Goal: Communication & Community: Answer question/provide support

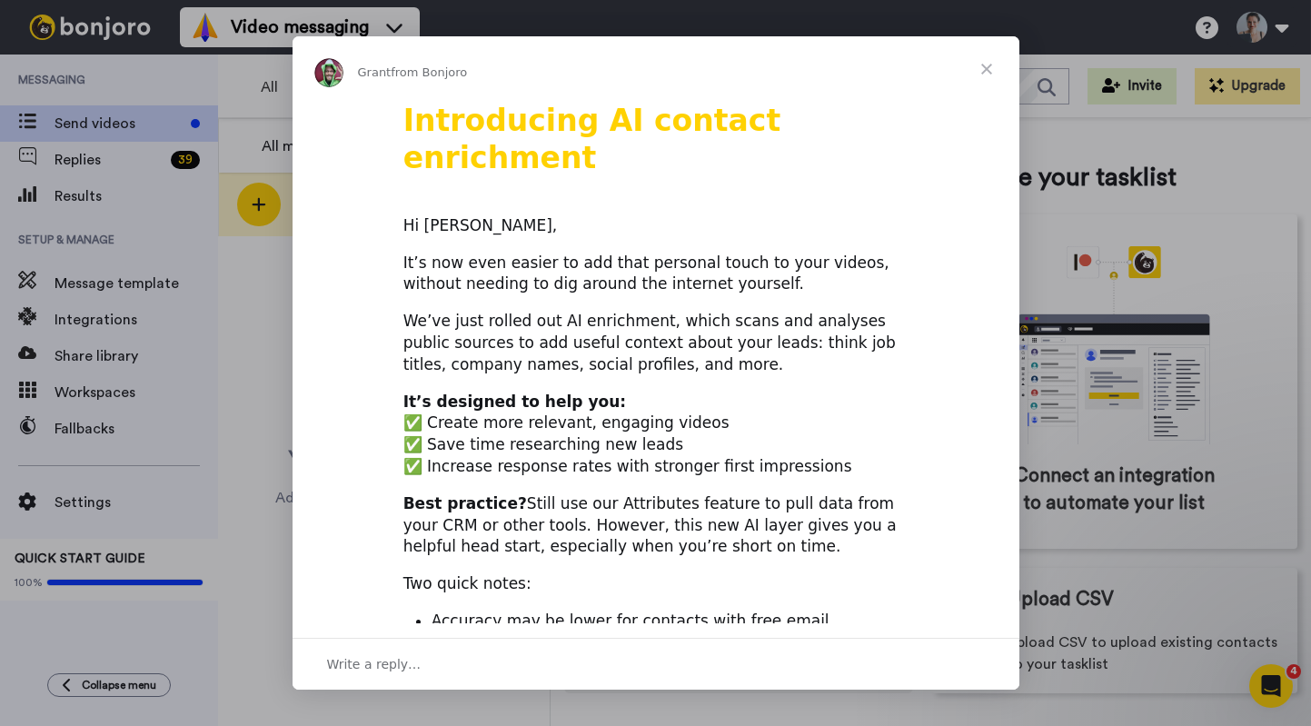
click at [990, 62] on span "Close" at bounding box center [986, 68] width 65 height 65
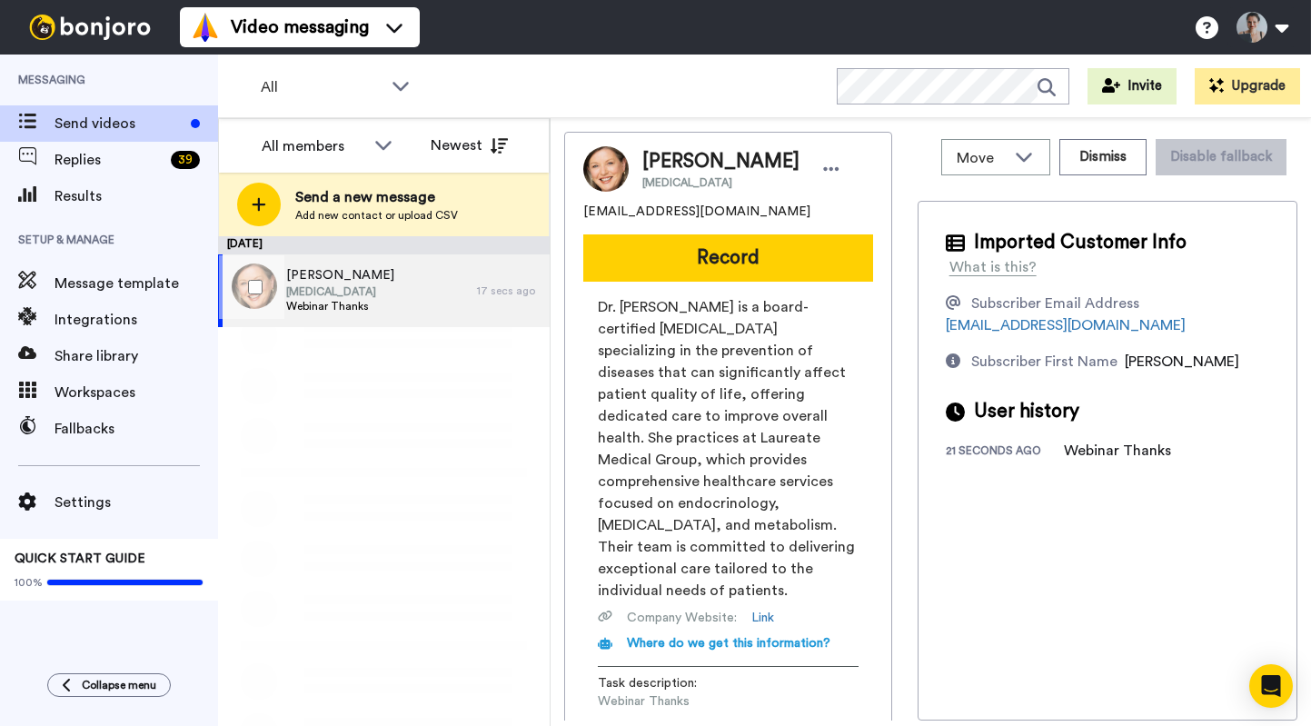
click at [437, 279] on div "[PERSON_NAME] [MEDICAL_DATA] Webinar Thanks" at bounding box center [347, 290] width 259 height 73
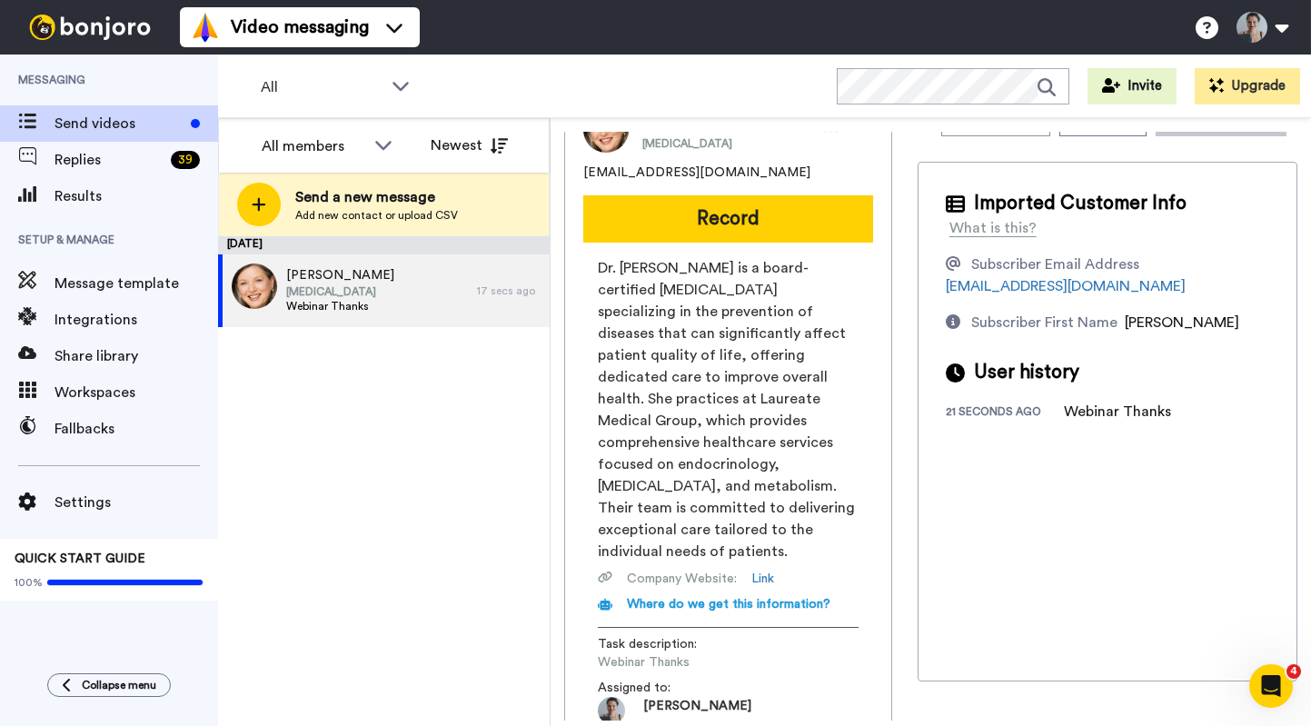
scroll to position [41, 0]
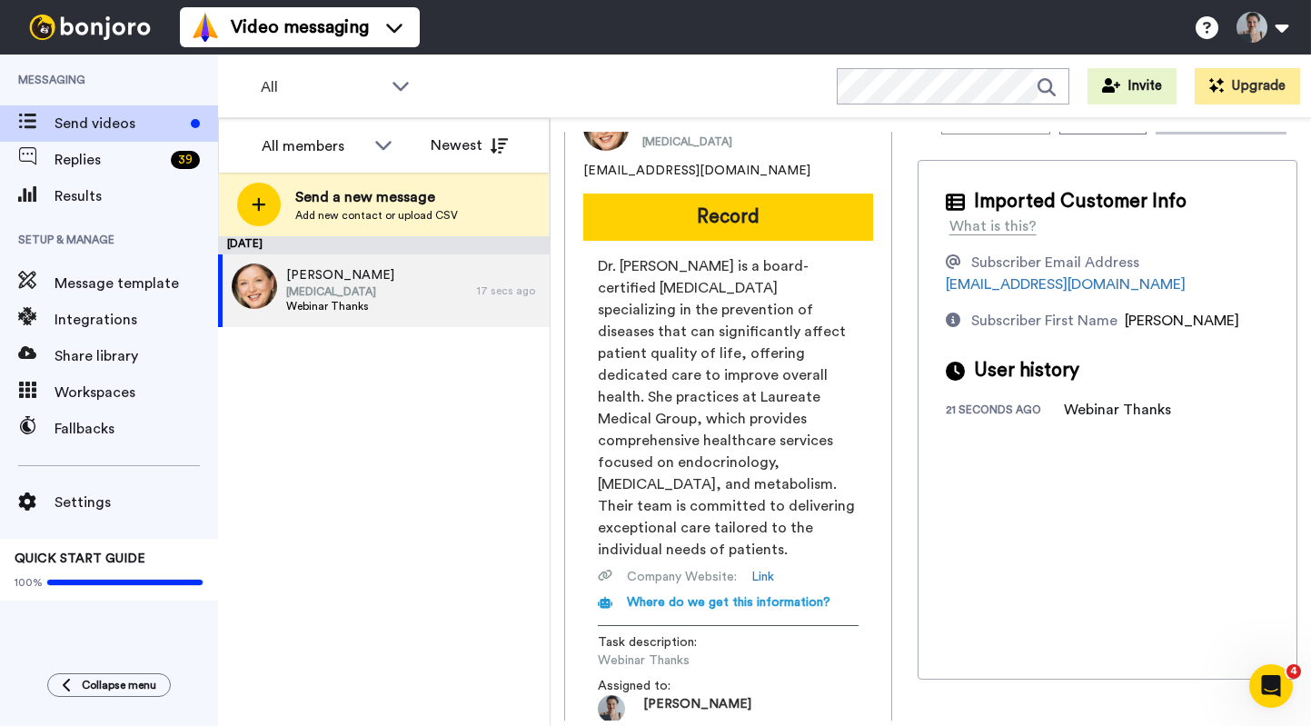
click at [612, 284] on span "Dr. [PERSON_NAME] is a board-certified [MEDICAL_DATA] specializing in the preve…" at bounding box center [728, 407] width 261 height 305
copy span "[MEDICAL_DATA]"
click at [794, 385] on span "Dr. [PERSON_NAME] is a board-certified [MEDICAL_DATA] specializing in the preve…" at bounding box center [728, 407] width 261 height 305
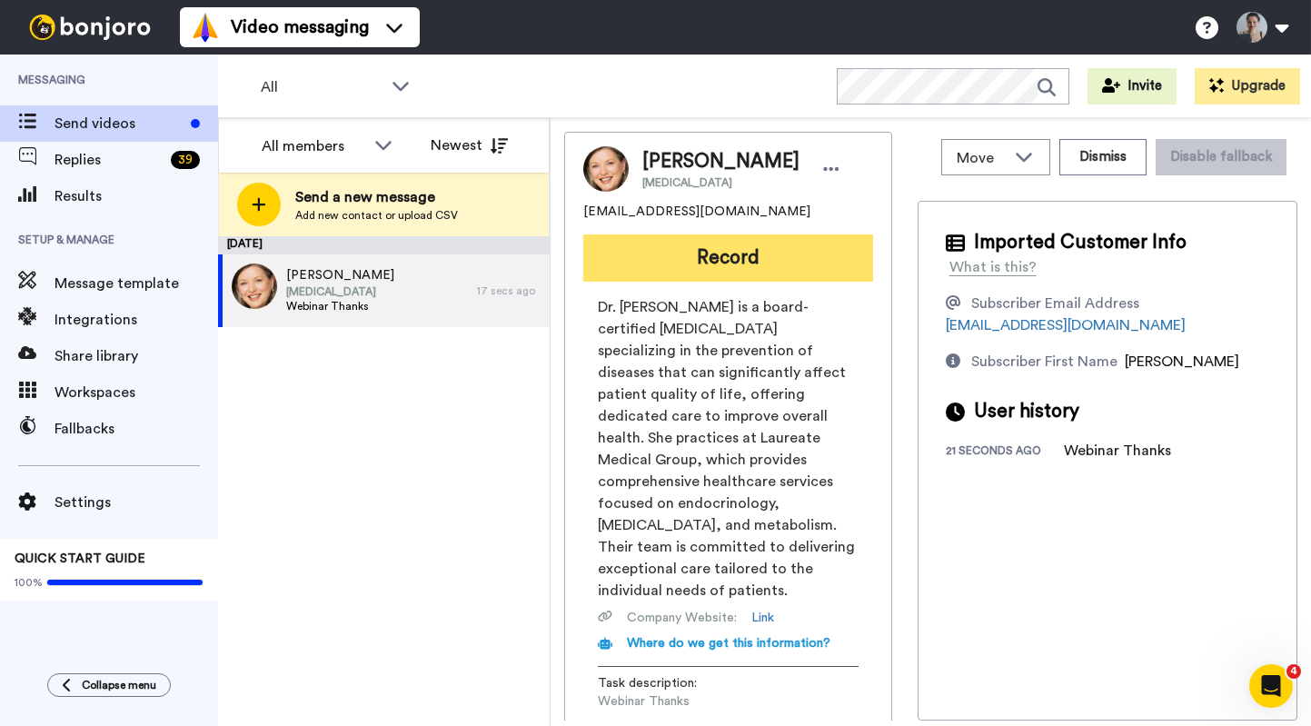
scroll to position [0, 0]
click at [799, 244] on button "Record" at bounding box center [728, 257] width 290 height 47
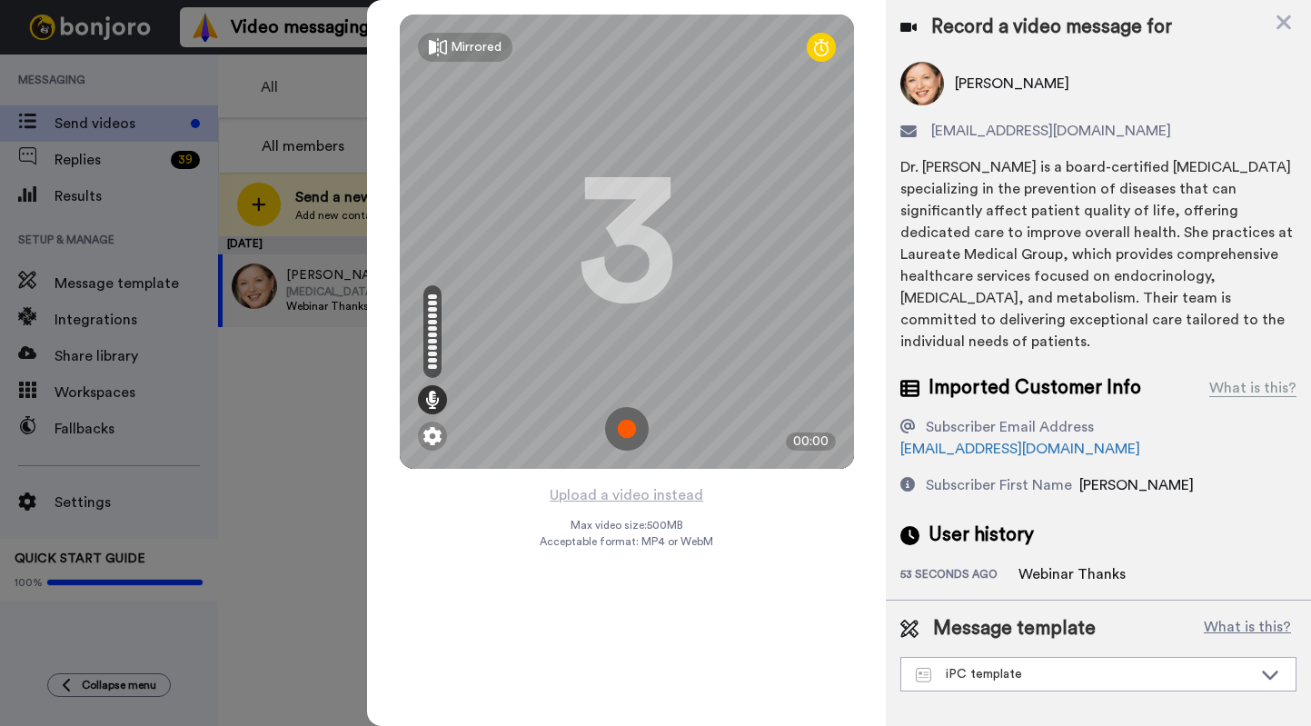
click at [628, 429] on img at bounding box center [627, 429] width 44 height 44
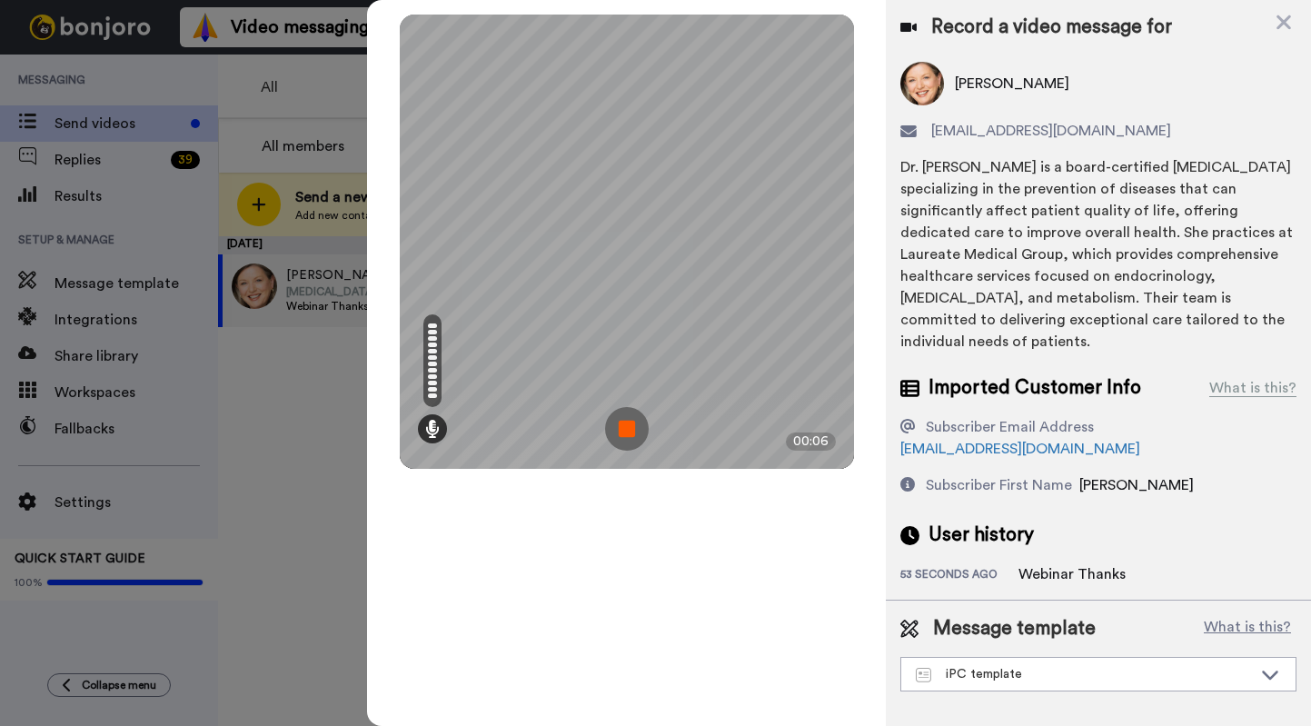
click at [641, 428] on img at bounding box center [627, 429] width 44 height 44
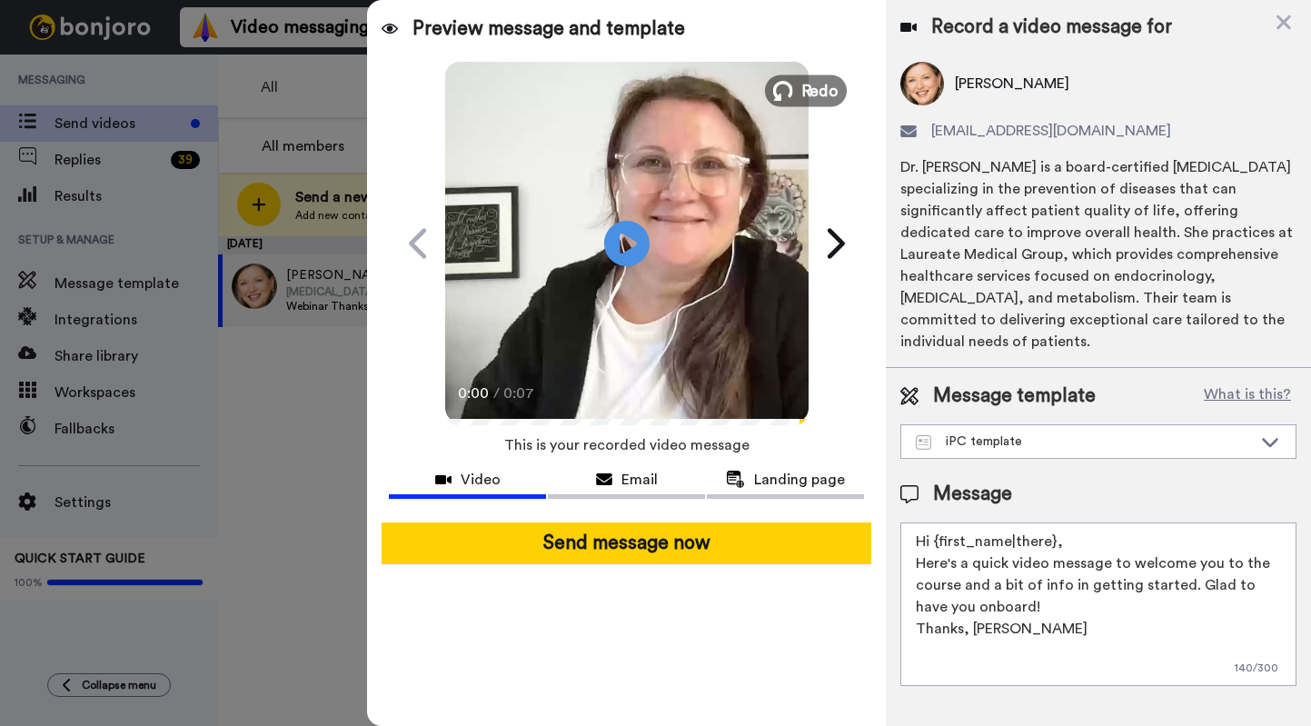
click at [831, 95] on span "Redo" at bounding box center [820, 90] width 38 height 24
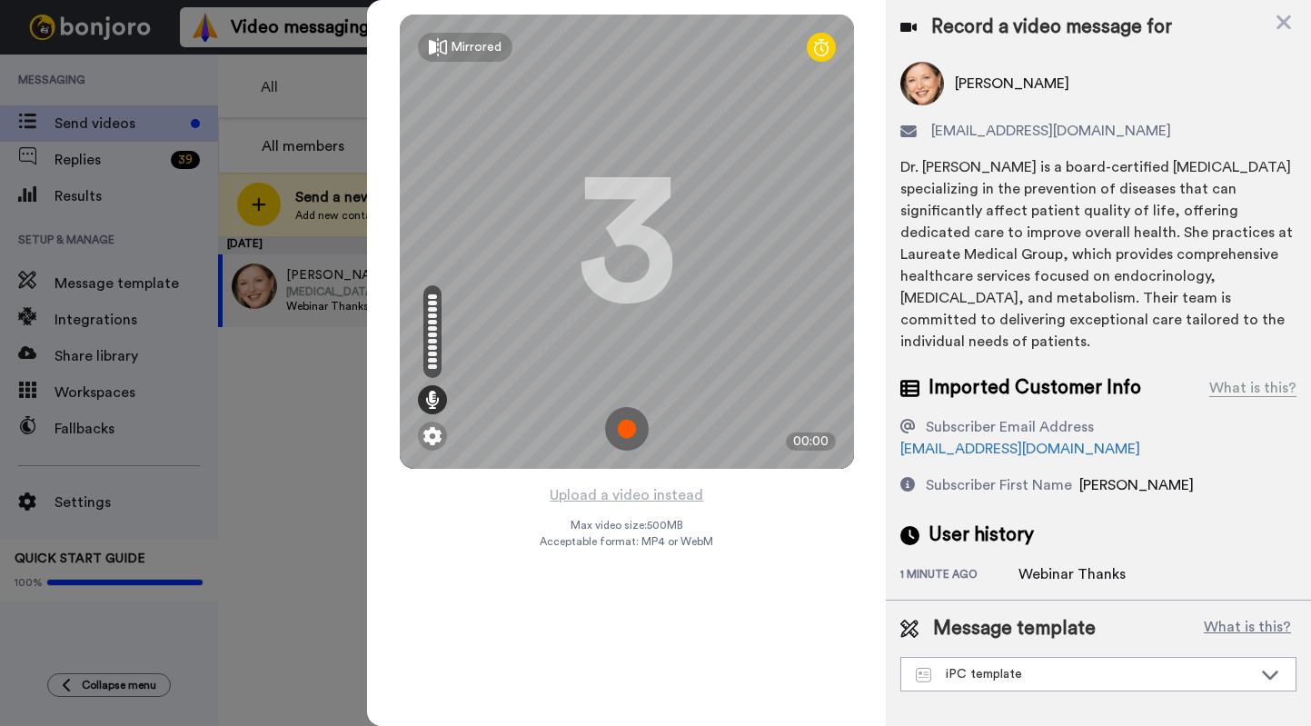
click at [643, 418] on img at bounding box center [627, 429] width 44 height 44
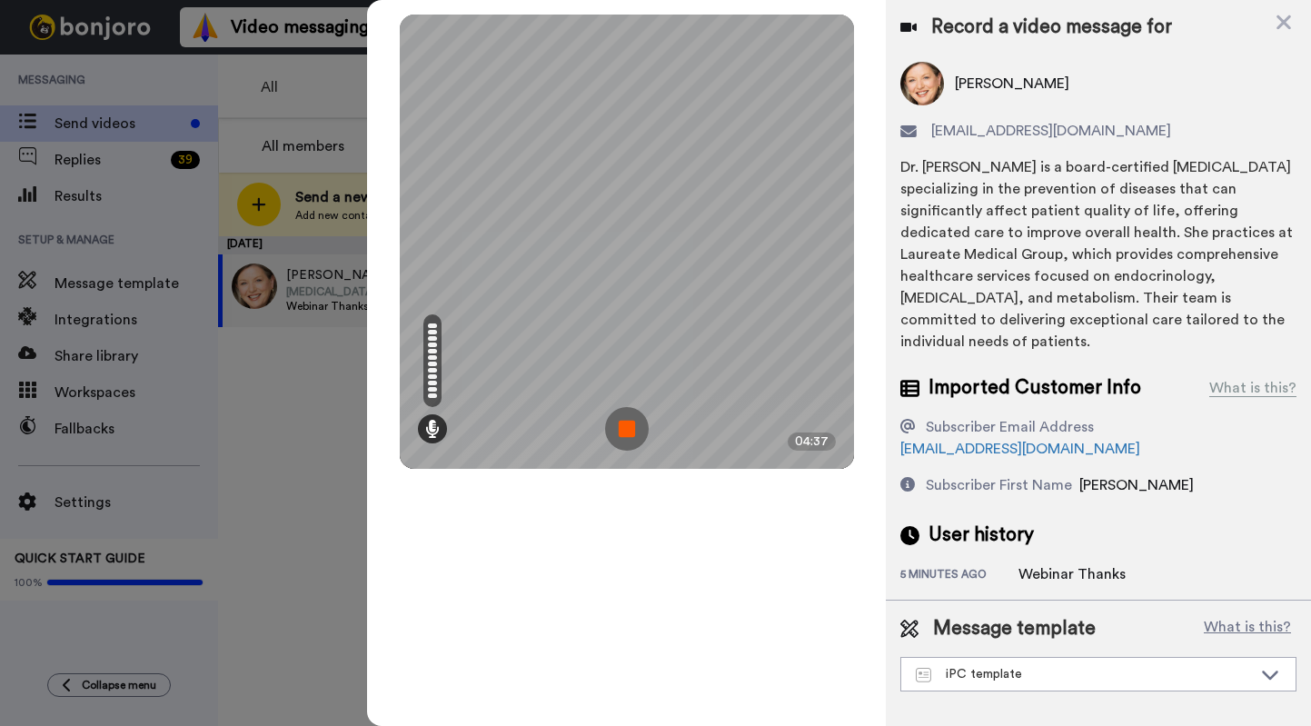
click at [628, 423] on img at bounding box center [627, 429] width 44 height 44
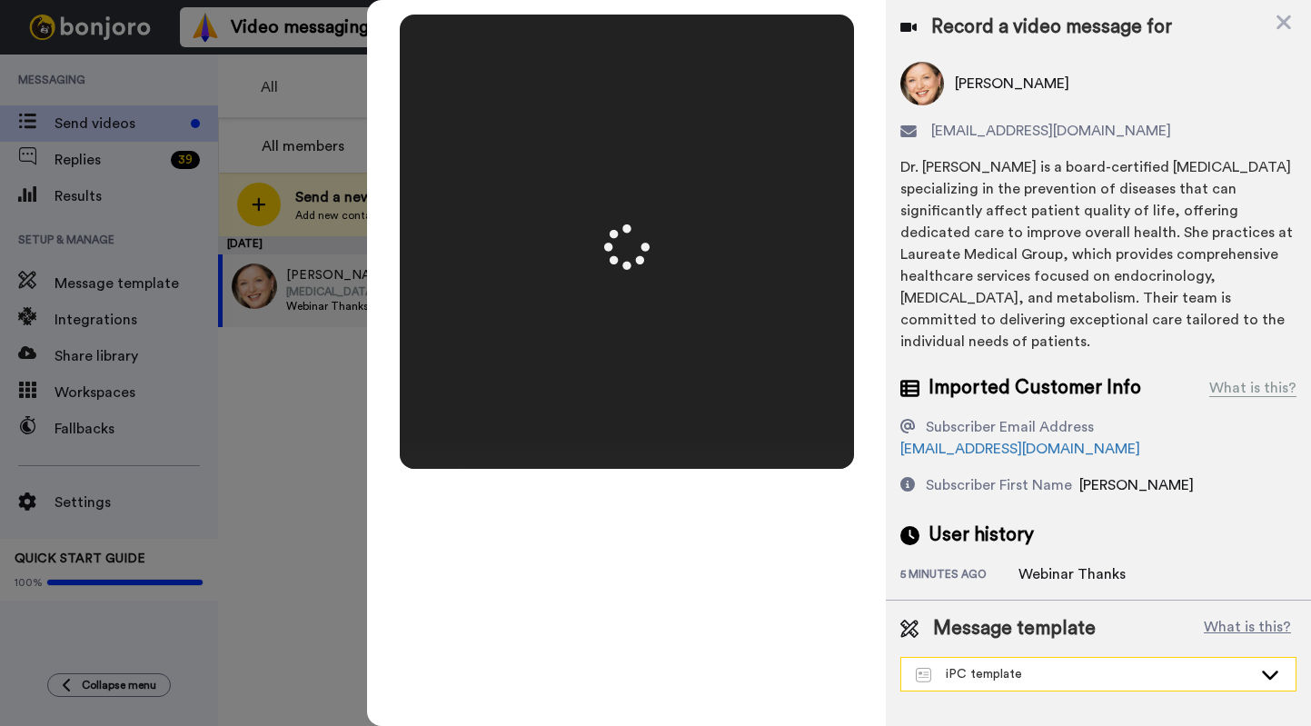
click at [1179, 665] on div "iPC template" at bounding box center [1084, 674] width 336 height 18
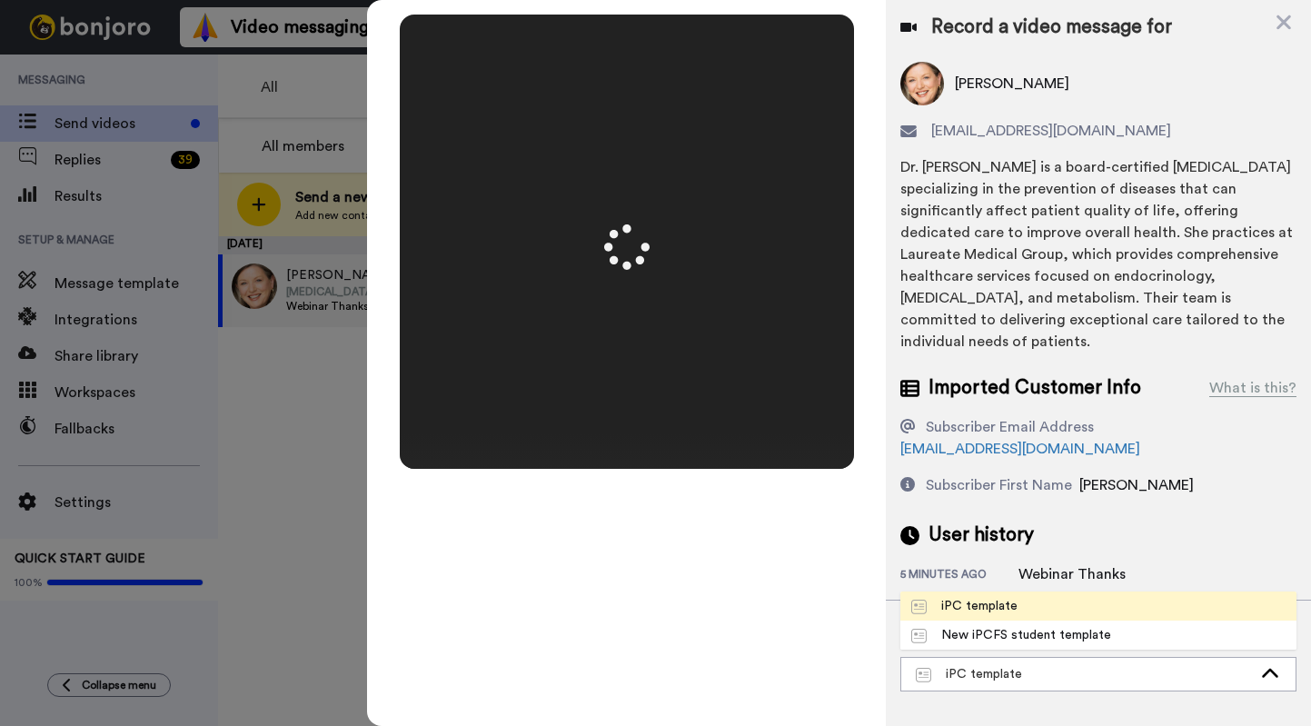
drag, startPoint x: 1100, startPoint y: 589, endPoint x: 1100, endPoint y: 602, distance: 12.7
click at [1099, 626] on div "New iPCFS student template" at bounding box center [1011, 635] width 200 height 18
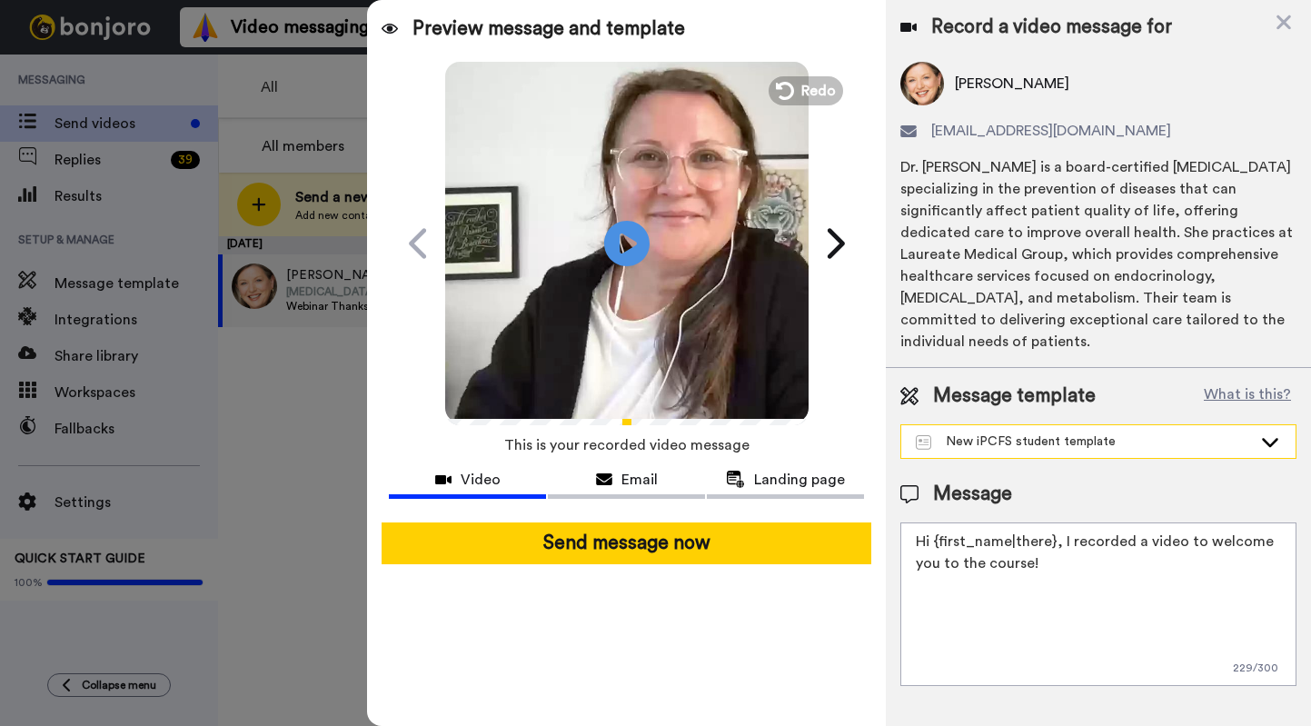
click at [1088, 433] on div "New iPCFS student template" at bounding box center [1084, 442] width 336 height 18
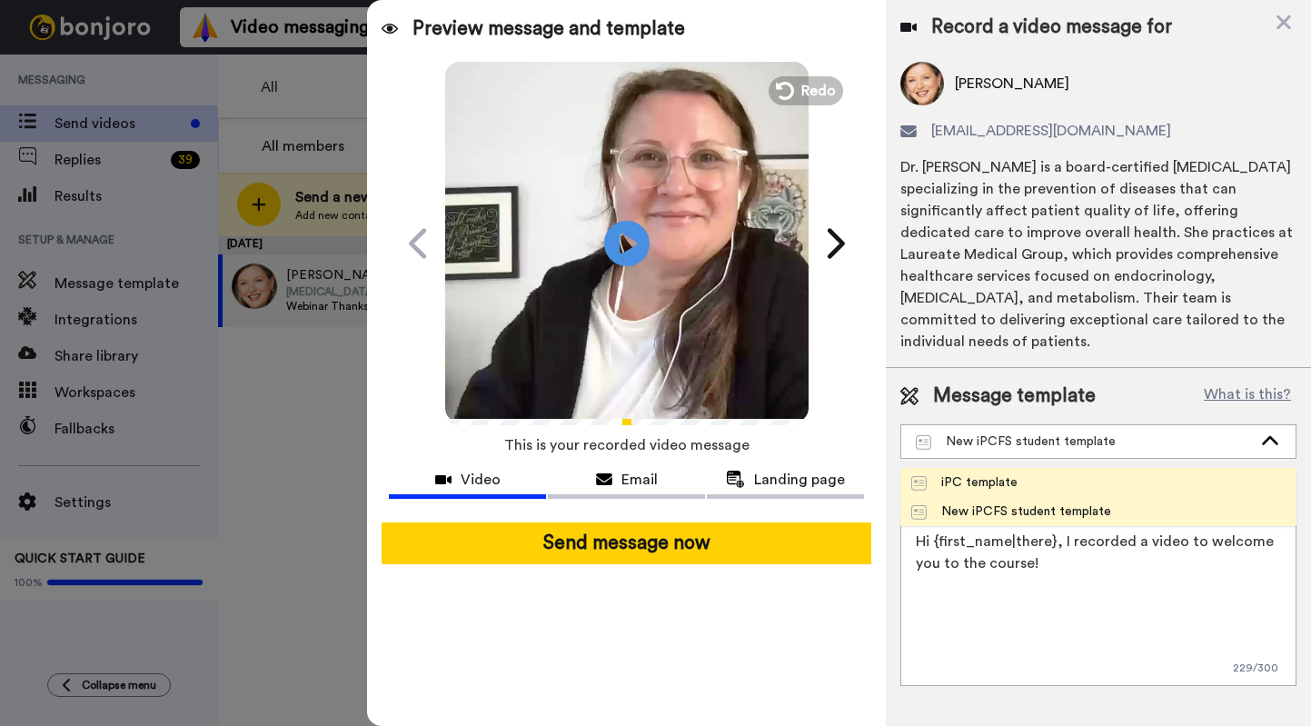
click at [1079, 470] on li "iPC template" at bounding box center [1098, 482] width 396 height 29
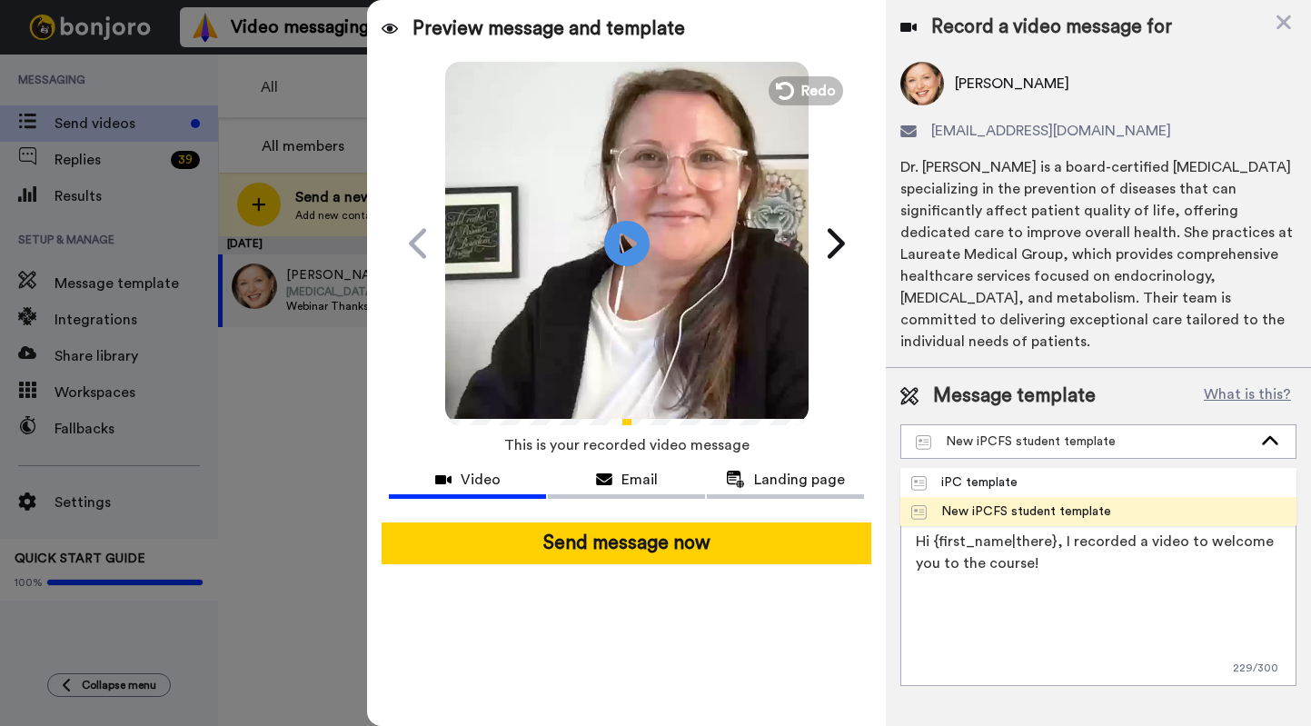
type textarea "Hi {first_name|there}, Here's a quick video message to welcome you to the cours…"
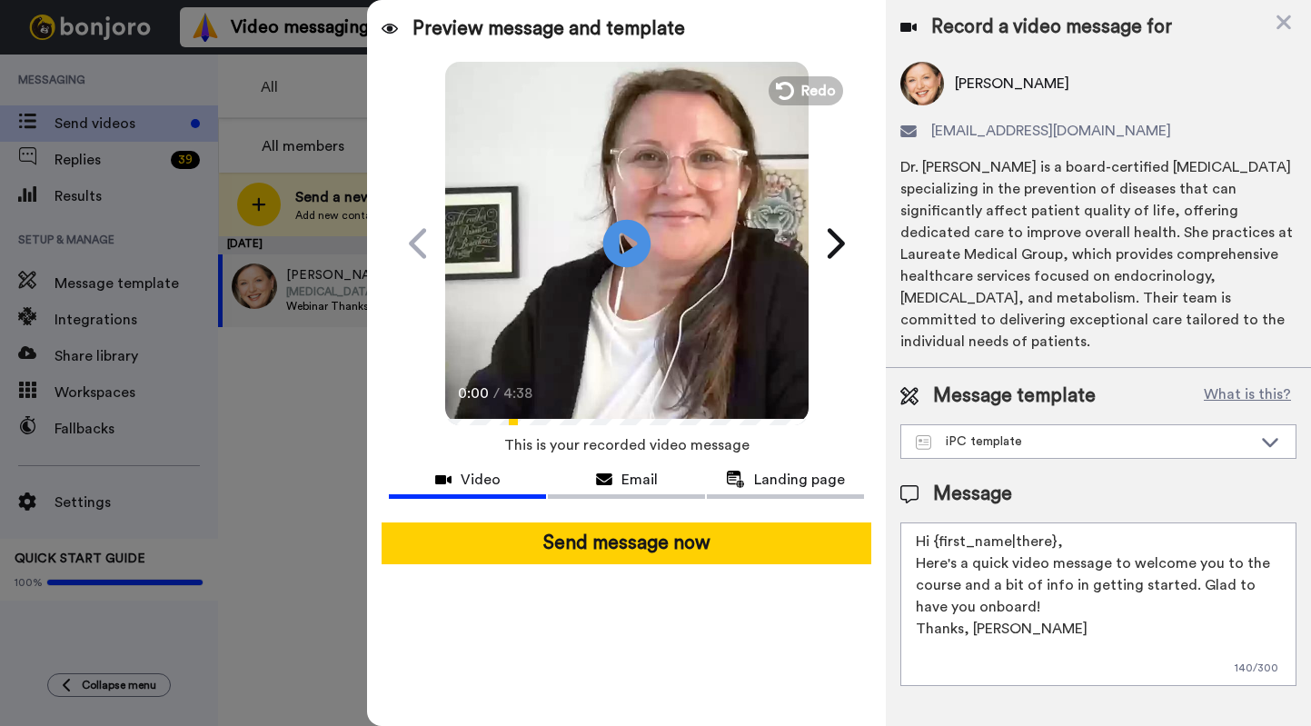
click at [626, 244] on icon "Play/Pause" at bounding box center [627, 243] width 48 height 86
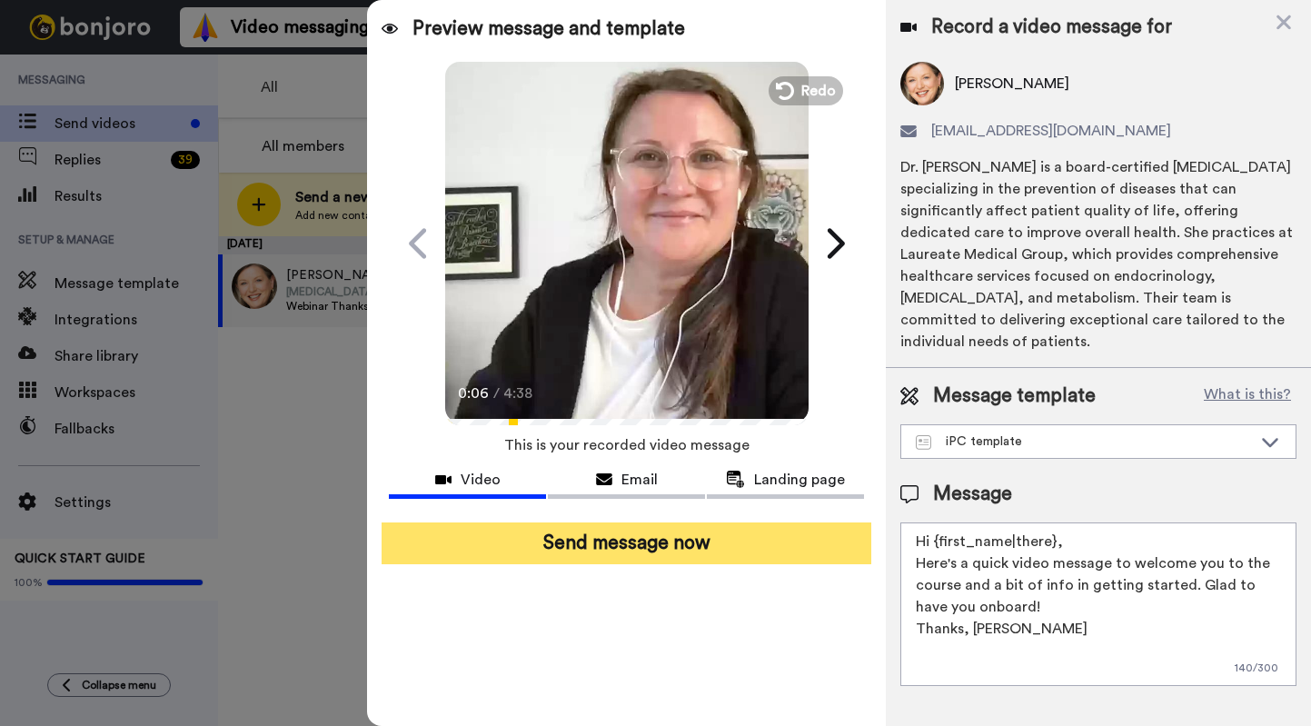
click at [641, 541] on button "Send message now" at bounding box center [627, 543] width 490 height 42
